Goal: Task Accomplishment & Management: Manage account settings

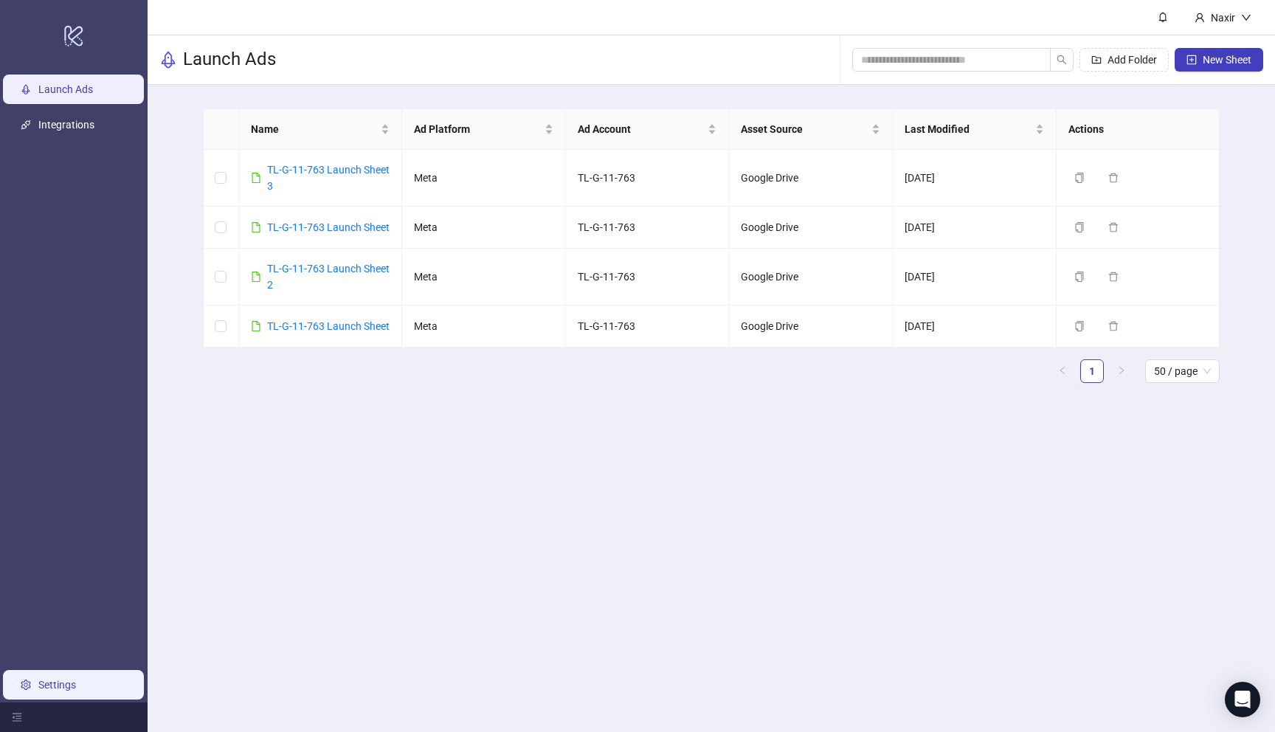
click at [63, 679] on link "Settings" at bounding box center [57, 685] width 38 height 12
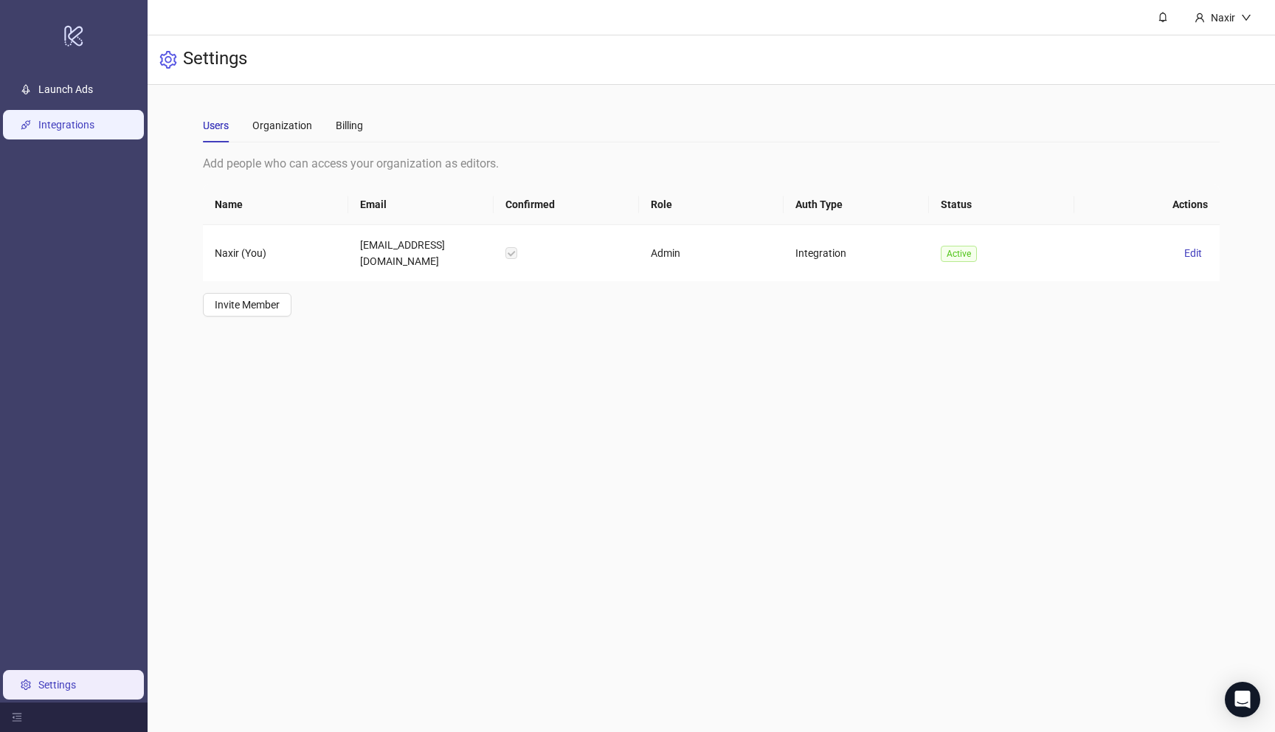
click at [46, 122] on link "Integrations" at bounding box center [66, 125] width 56 height 12
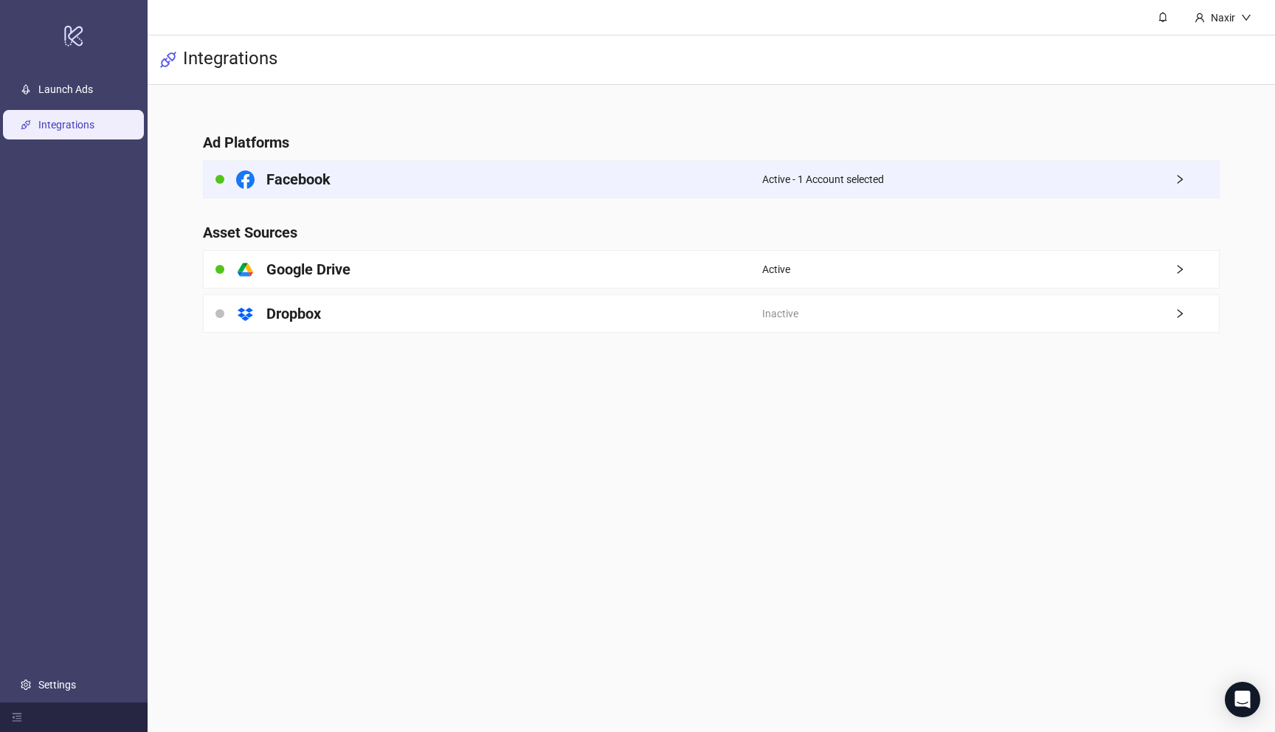
click at [465, 167] on div "Facebook" at bounding box center [483, 179] width 558 height 37
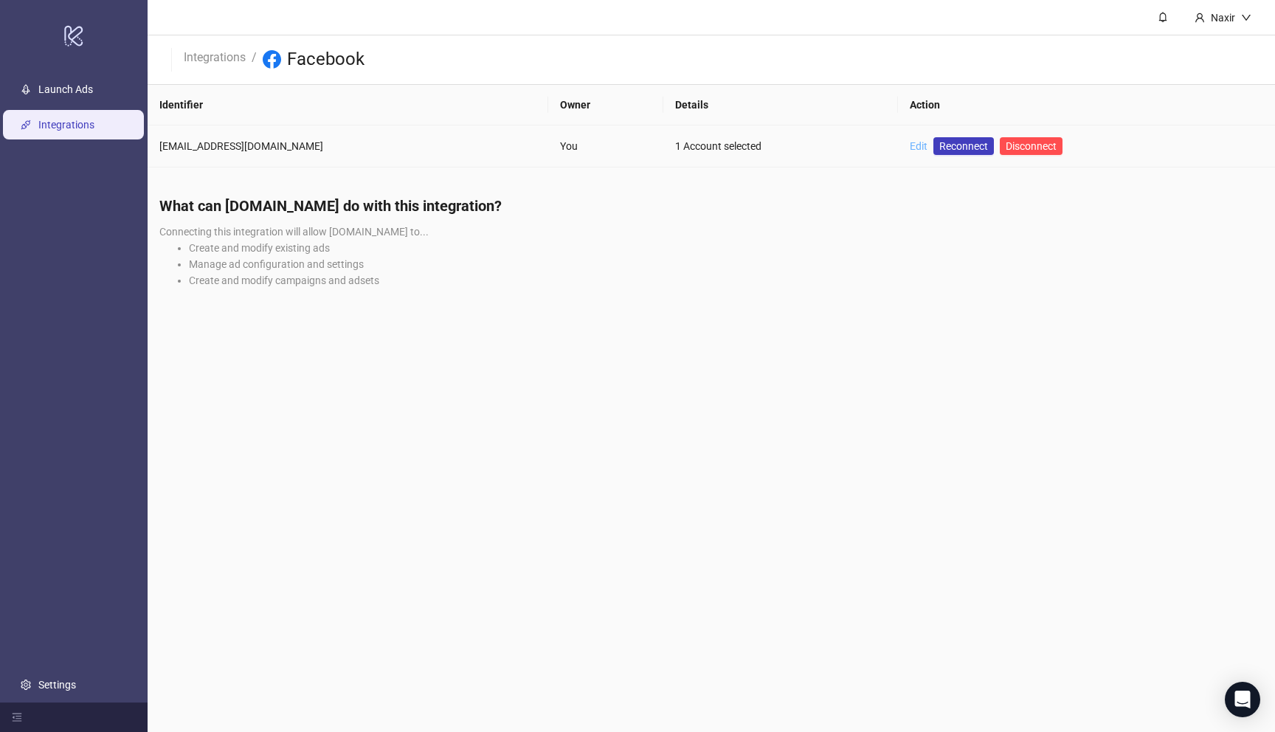
click at [910, 145] on link "Edit" at bounding box center [919, 146] width 18 height 12
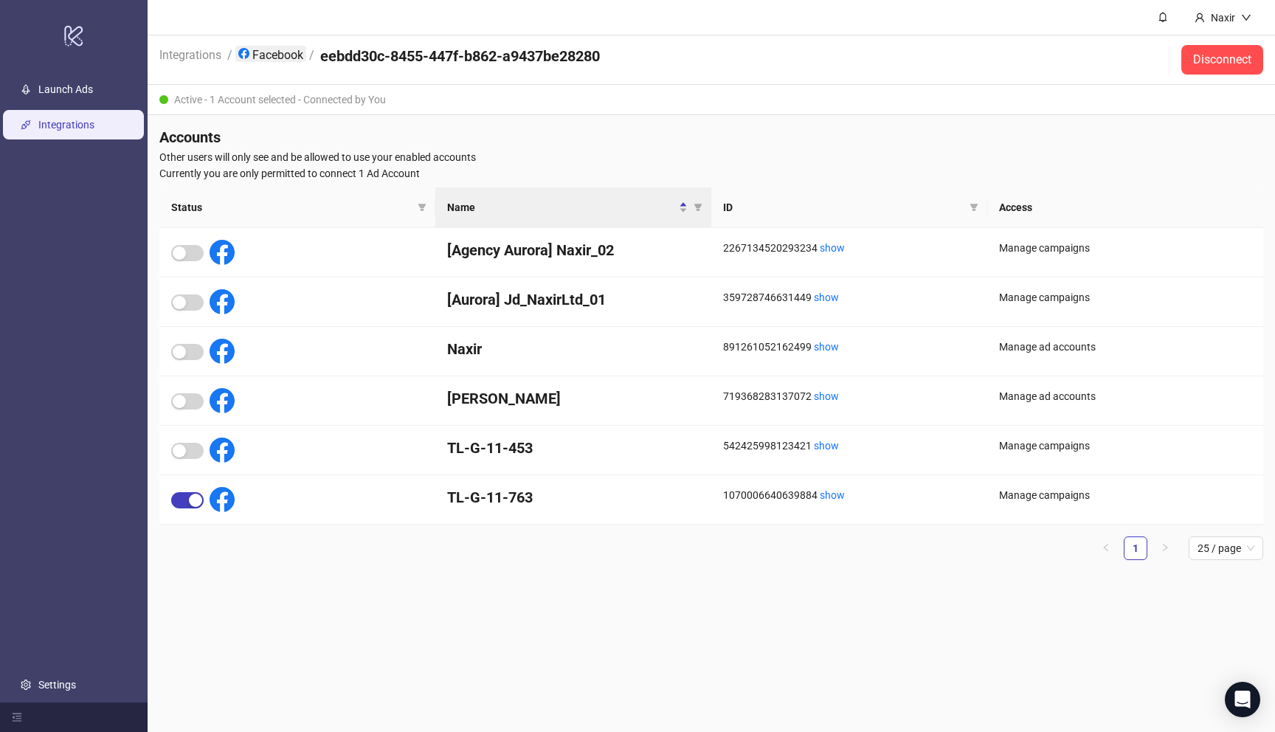
click at [263, 49] on link "Facebook" at bounding box center [270, 54] width 71 height 16
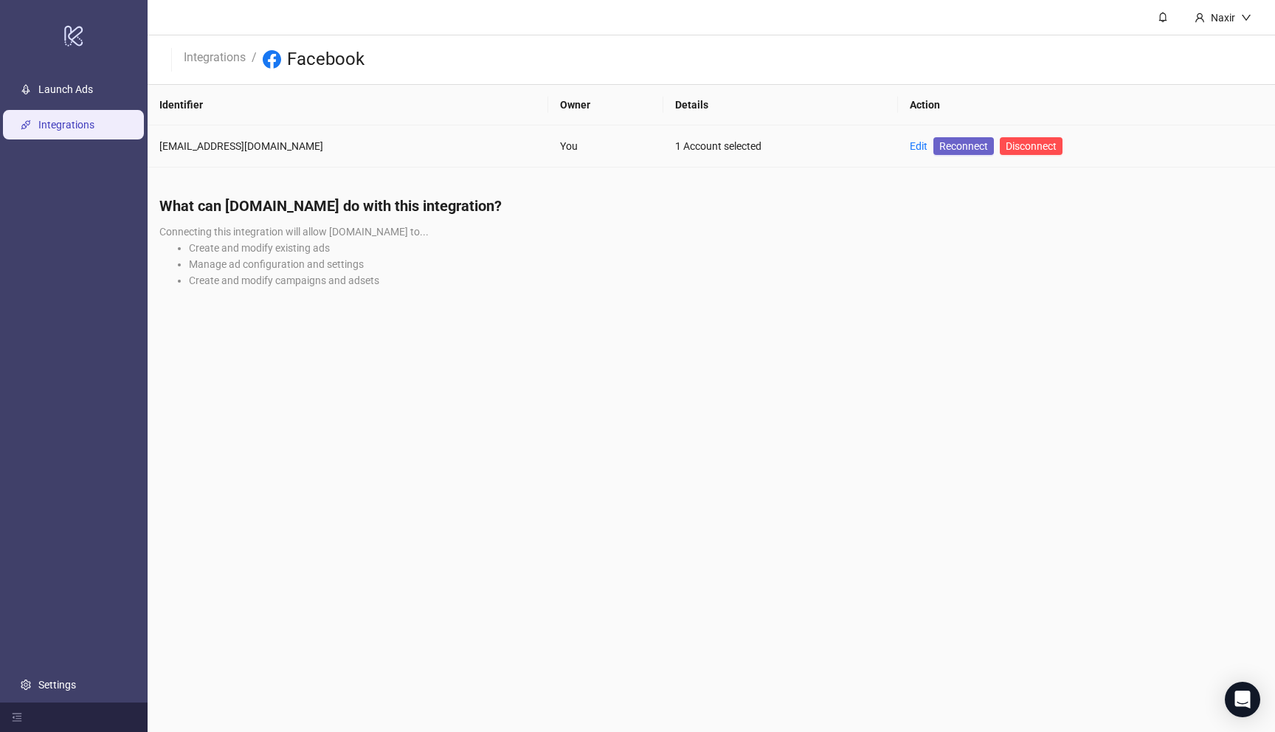
click at [939, 144] on span "Reconnect" at bounding box center [963, 146] width 49 height 16
